Goal: Task Accomplishment & Management: Manage account settings

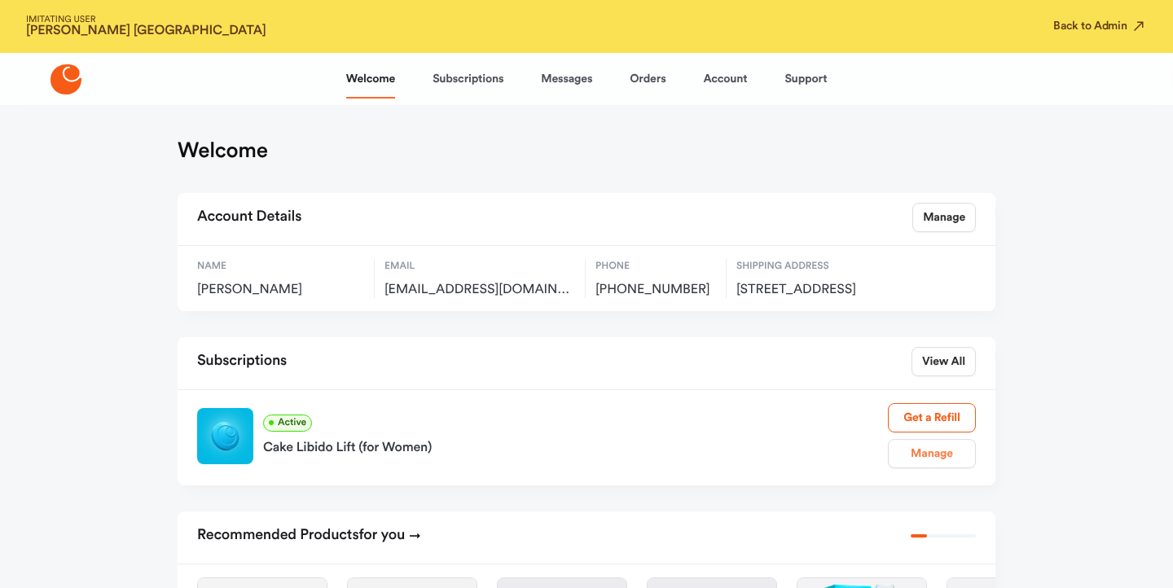
click at [903, 468] on link "Manage" at bounding box center [932, 453] width 88 height 29
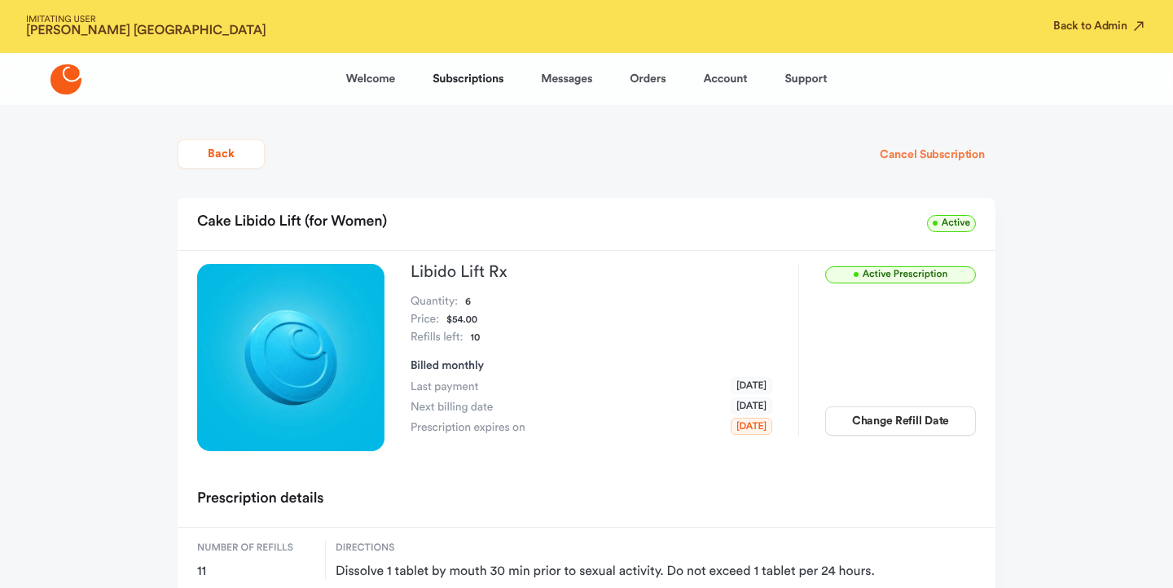
click at [891, 149] on button "Cancel Subscription" at bounding box center [932, 154] width 126 height 29
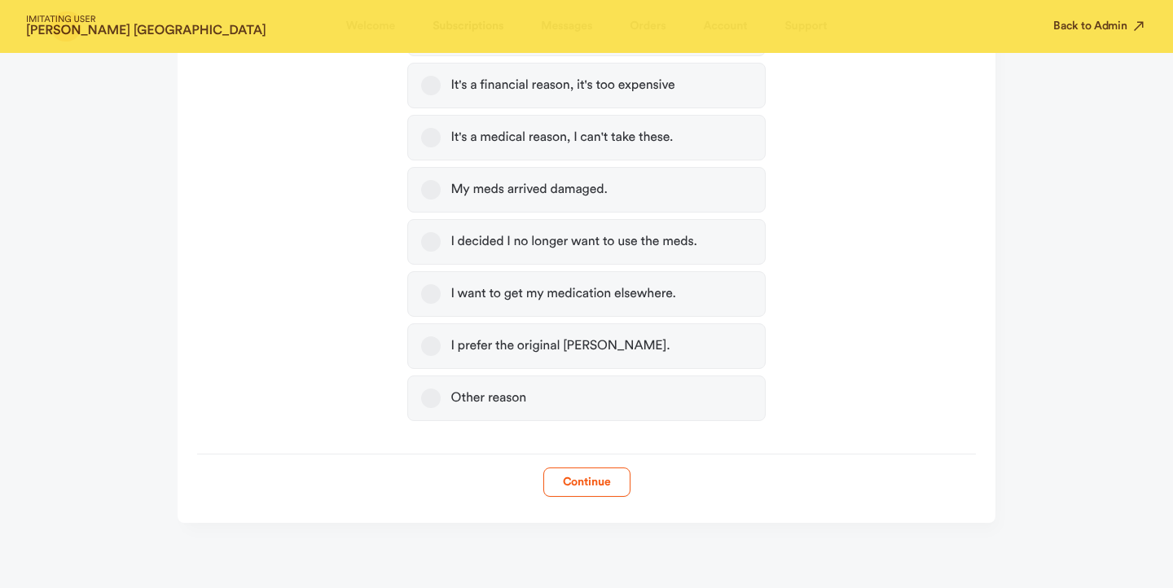
click at [614, 412] on label "Other reason" at bounding box center [586, 399] width 358 height 46
click at [441, 408] on button "Other reason" at bounding box center [431, 399] width 20 height 20
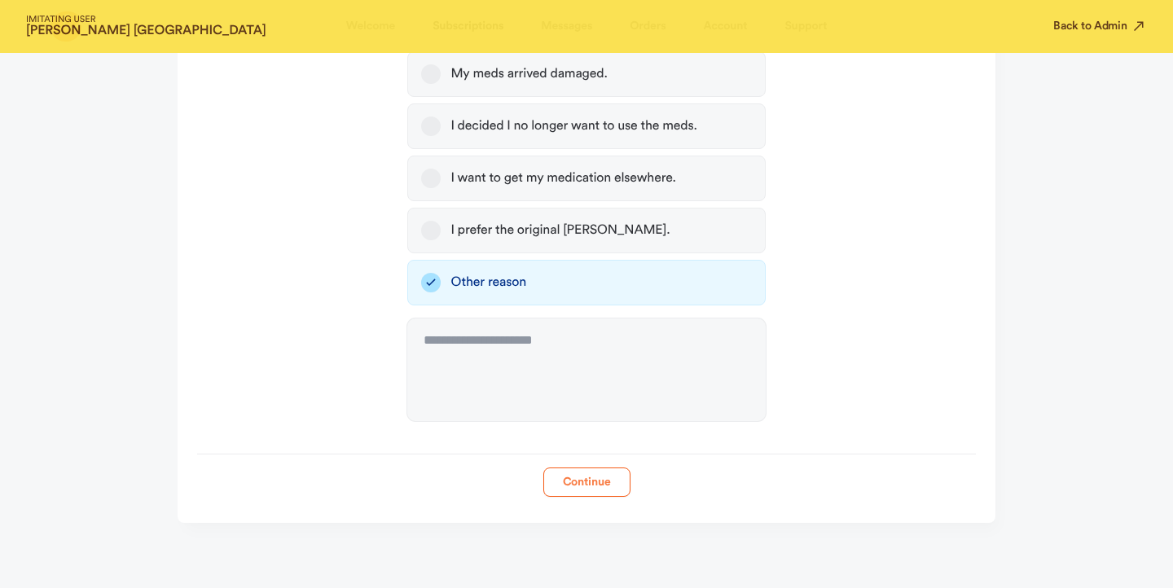
click at [574, 487] on button "Continue" at bounding box center [587, 482] width 87 height 29
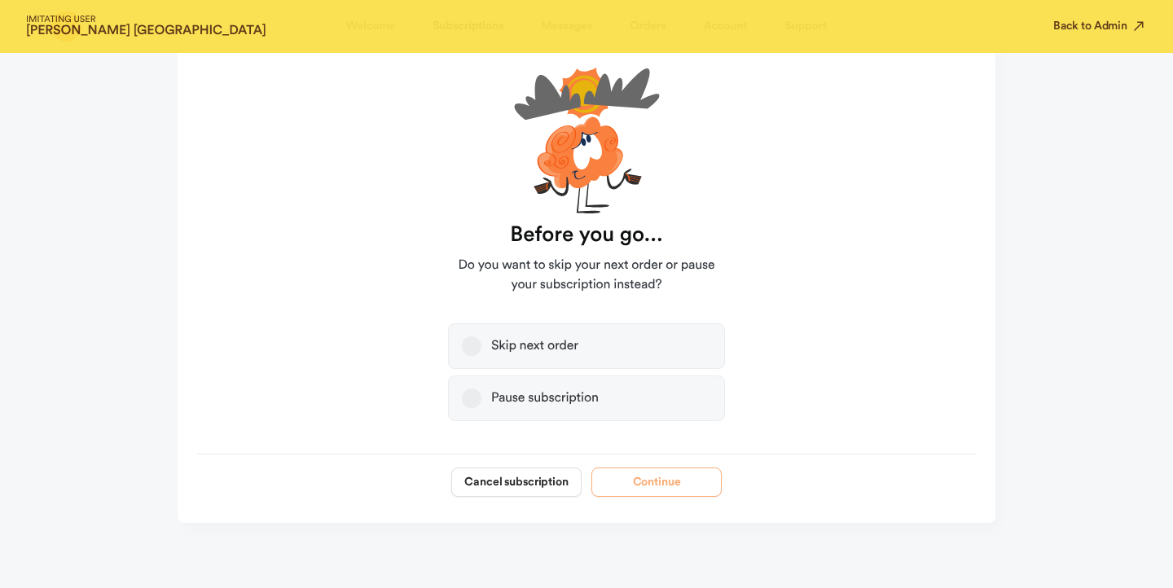
scroll to position [155, 0]
click at [522, 495] on button "Cancel subscription" at bounding box center [516, 482] width 130 height 29
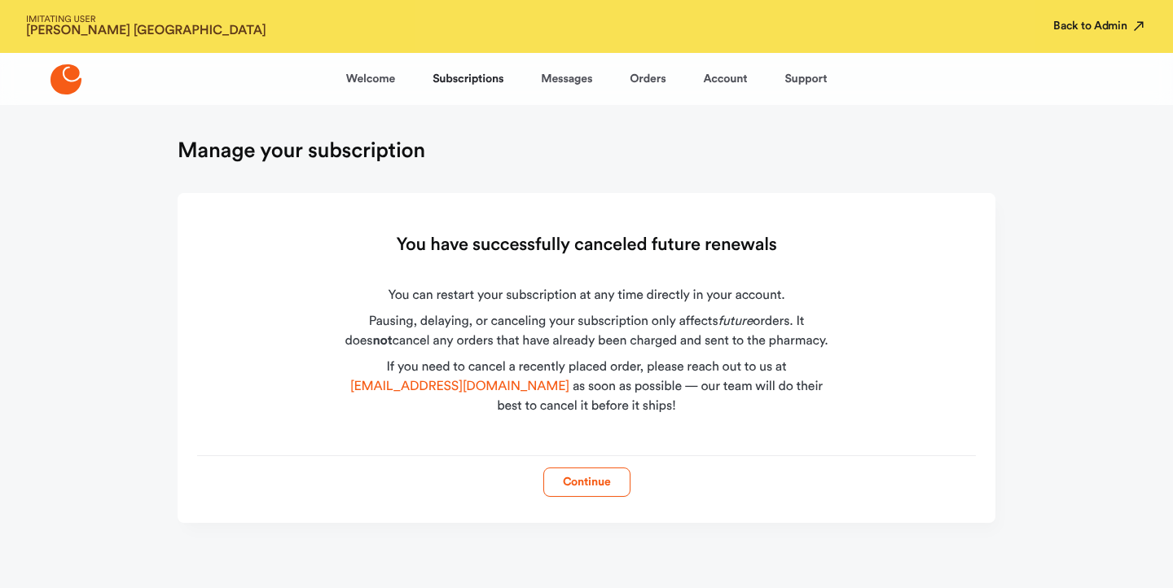
click at [1070, 21] on button "Back to Admin" at bounding box center [1101, 26] width 94 height 16
